Goal: Task Accomplishment & Management: Complete application form

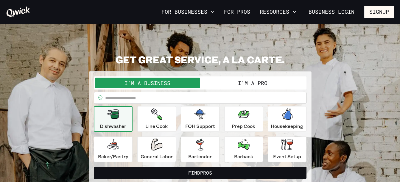
click at [253, 83] on button "I'm a Pro" at bounding box center [252, 83] width 105 height 11
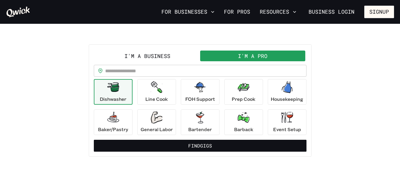
scroll to position [35, 0]
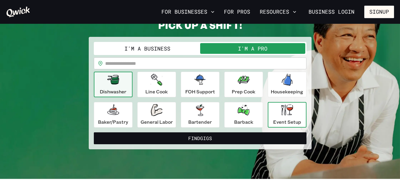
click at [297, 111] on div "Event Setup" at bounding box center [287, 114] width 28 height 21
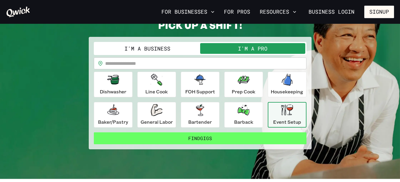
click at [211, 140] on button "Find Gigs" at bounding box center [200, 139] width 213 height 12
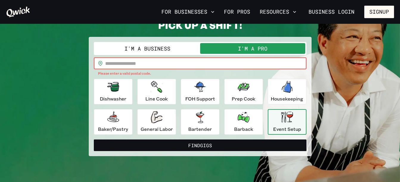
click at [136, 62] on input "text" at bounding box center [206, 64] width 202 height 12
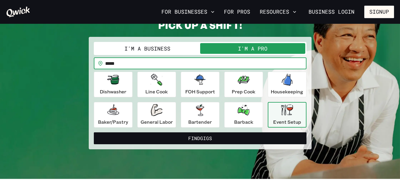
type input "*****"
click at [94, 133] on button "Find Gigs" at bounding box center [200, 139] width 213 height 12
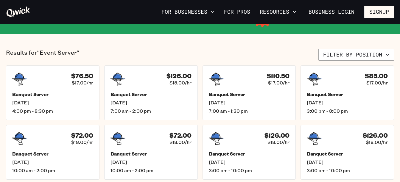
scroll to position [112, 0]
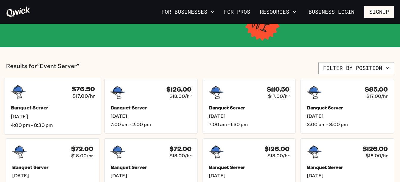
click at [27, 105] on h5 "Banquet Server" at bounding box center [53, 108] width 84 height 6
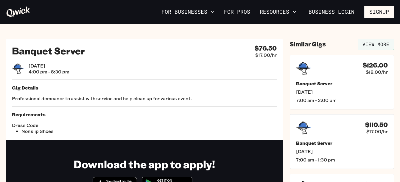
click at [369, 46] on link "View More" at bounding box center [376, 44] width 36 height 11
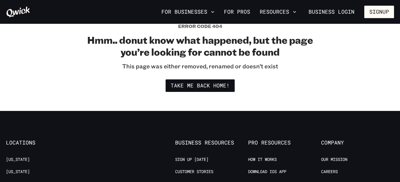
scroll to position [135, 0]
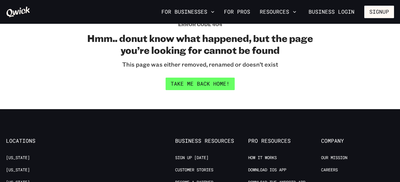
click at [208, 85] on link "Take me back home!" at bounding box center [200, 84] width 69 height 13
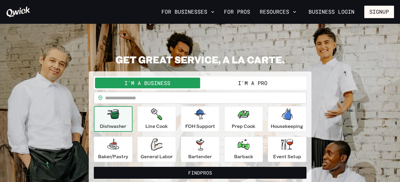
click at [254, 84] on button "I'm a Pro" at bounding box center [252, 83] width 105 height 11
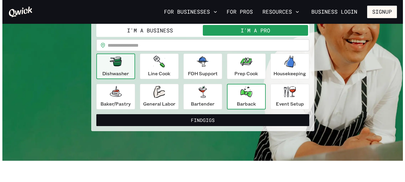
scroll to position [56, 0]
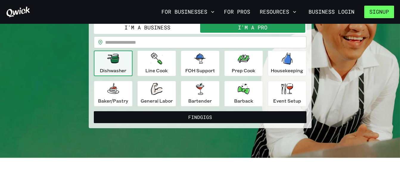
click at [383, 14] on button "Signup" at bounding box center [380, 12] width 30 height 13
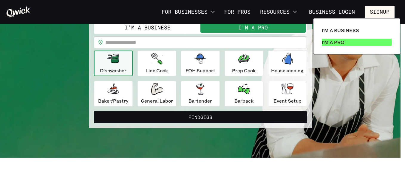
click at [334, 43] on p "I'm a Pro" at bounding box center [333, 42] width 23 height 7
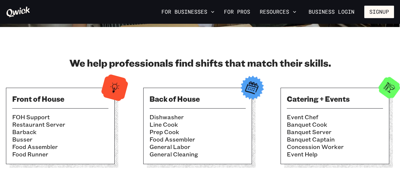
scroll to position [165, 0]
